Goal: Entertainment & Leisure: Consume media (video, audio)

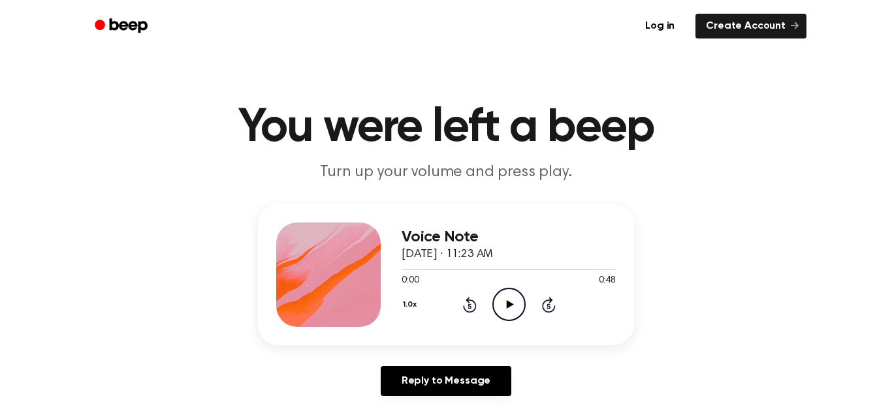
click at [514, 308] on icon "Play Audio" at bounding box center [508, 304] width 33 height 33
click at [174, 205] on div "Voice Note September 11, 2025 · 11:23 AM 0:23 0:48 Your browser does not suppor…" at bounding box center [446, 305] width 861 height 202
click at [508, 301] on icon "Play Audio" at bounding box center [508, 304] width 33 height 33
click at [475, 304] on icon at bounding box center [470, 305] width 14 height 16
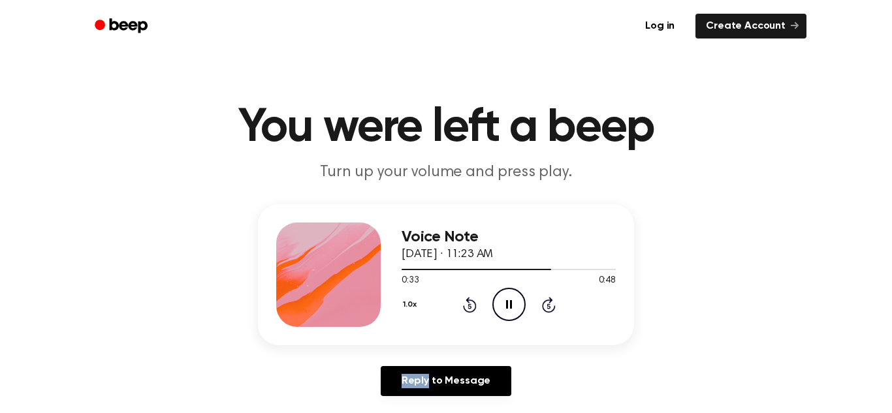
click at [475, 306] on icon at bounding box center [470, 305] width 14 height 16
click at [475, 308] on icon at bounding box center [470, 305] width 14 height 16
click at [474, 308] on icon at bounding box center [470, 305] width 14 height 16
click at [473, 308] on icon "Rewind 5 seconds" at bounding box center [469, 304] width 14 height 17
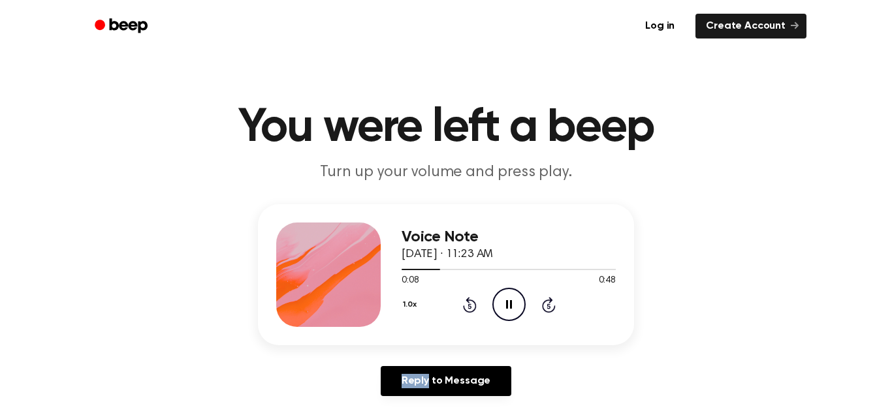
click at [473, 308] on icon "Rewind 5 seconds" at bounding box center [469, 304] width 14 height 17
